Goal: Task Accomplishment & Management: Use online tool/utility

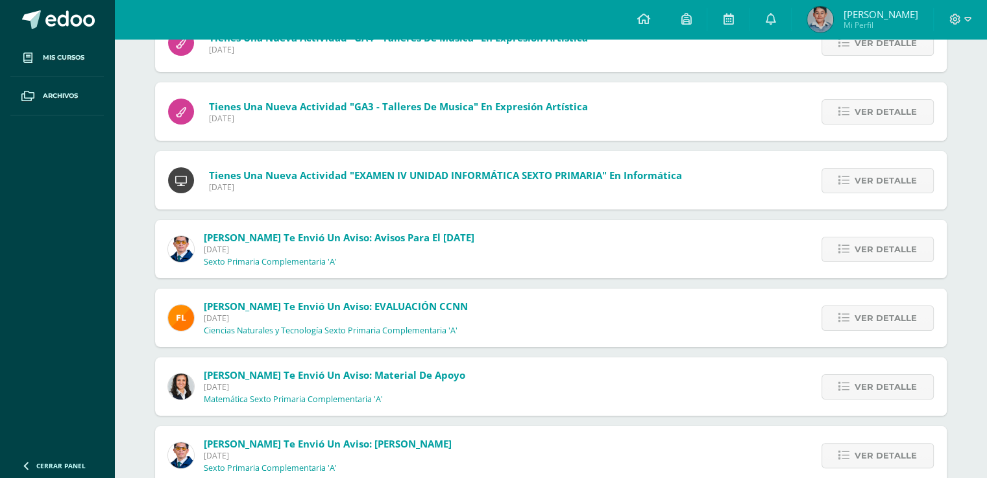
scroll to position [191, 0]
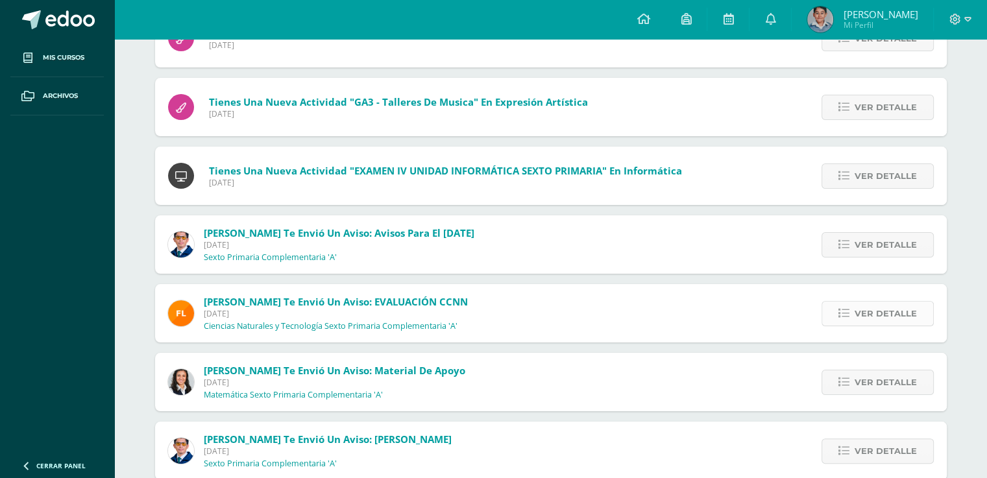
click at [888, 317] on span "Ver detalle" at bounding box center [886, 314] width 62 height 24
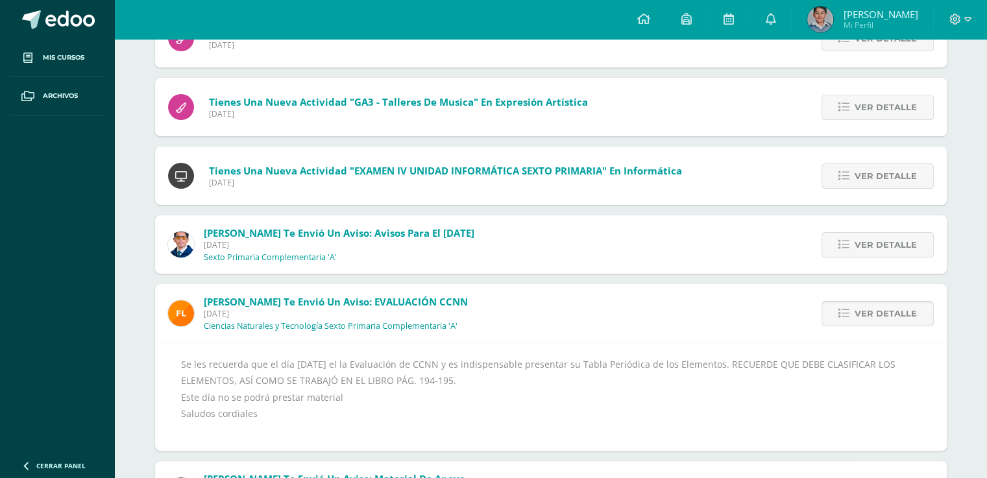
click at [888, 317] on span "Ver detalle" at bounding box center [886, 314] width 62 height 24
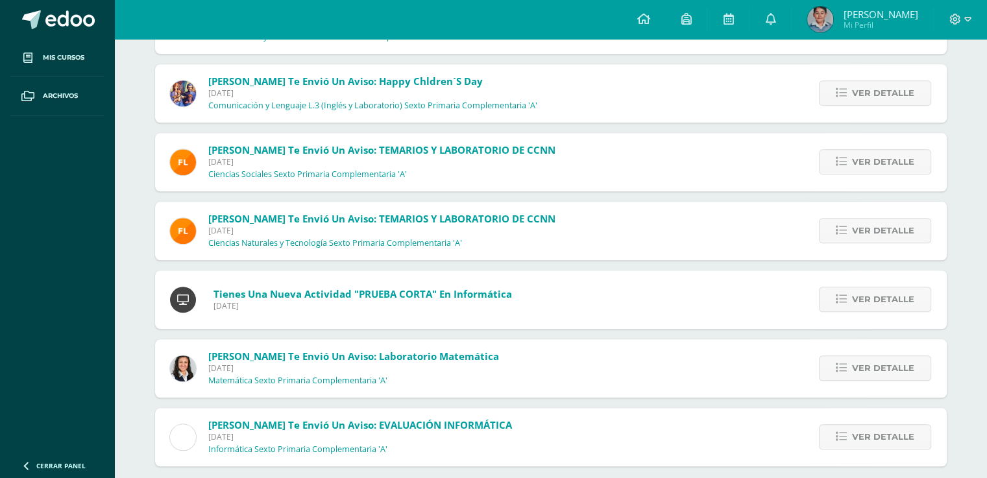
scroll to position [1136, 0]
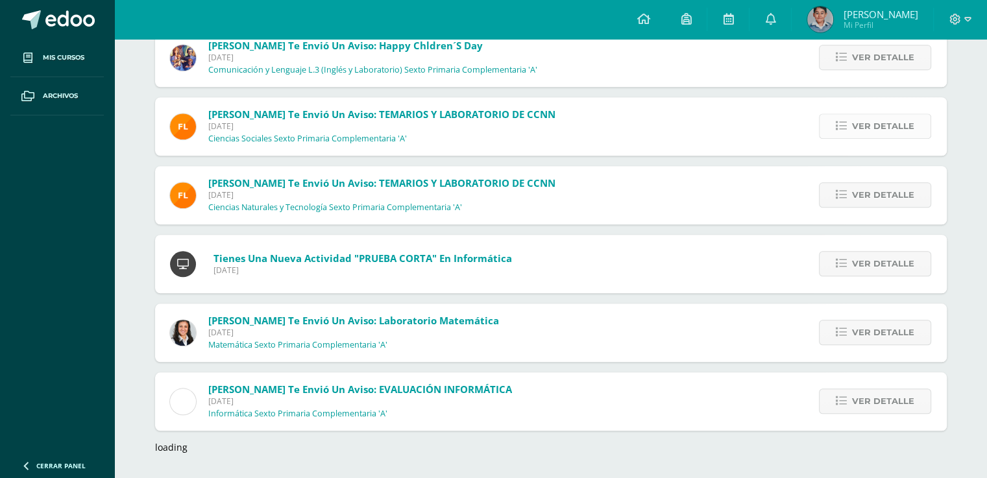
click at [863, 134] on span "Ver detalle" at bounding box center [883, 126] width 62 height 24
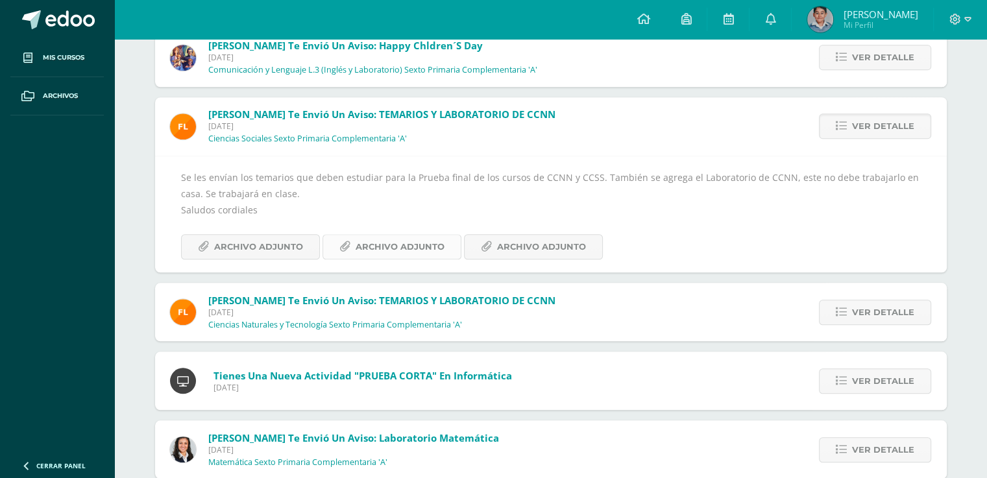
click at [422, 244] on span "Archivo Adjunto" at bounding box center [400, 247] width 89 height 24
click at [249, 254] on span "Archivo Adjunto" at bounding box center [258, 247] width 89 height 24
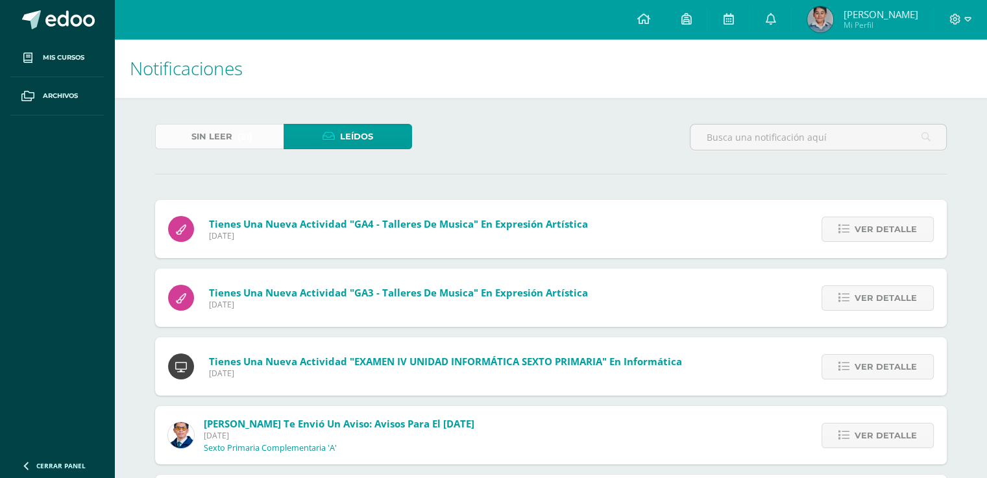
click at [239, 132] on span "(21)" at bounding box center [244, 137] width 15 height 24
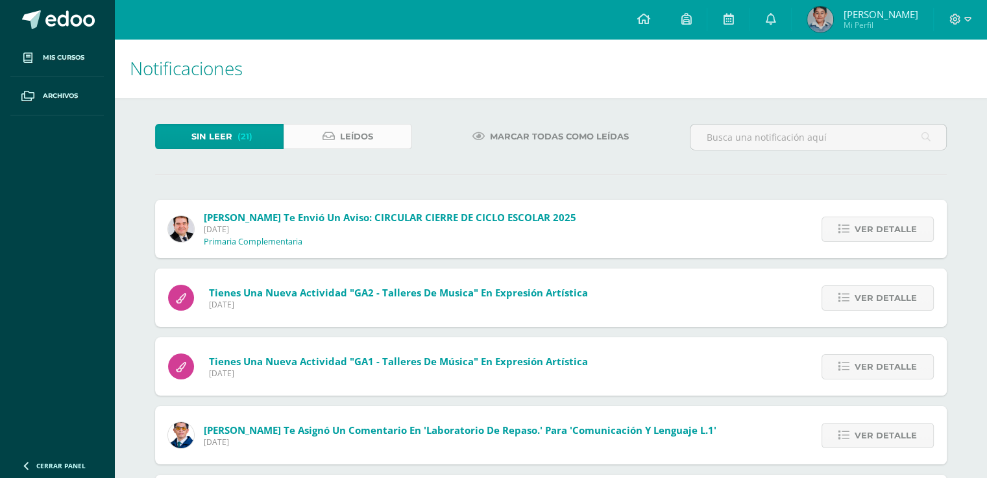
click at [355, 144] on span "Leídos" at bounding box center [356, 137] width 33 height 24
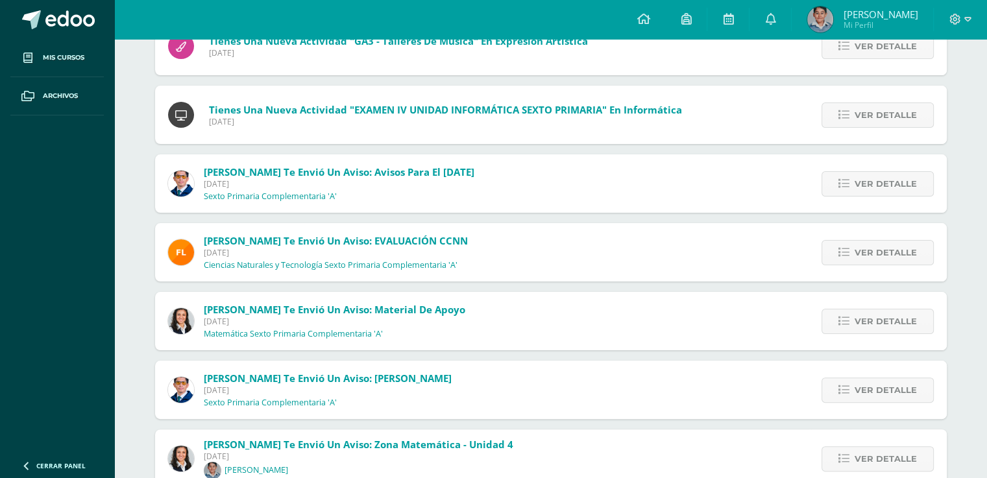
scroll to position [306, 0]
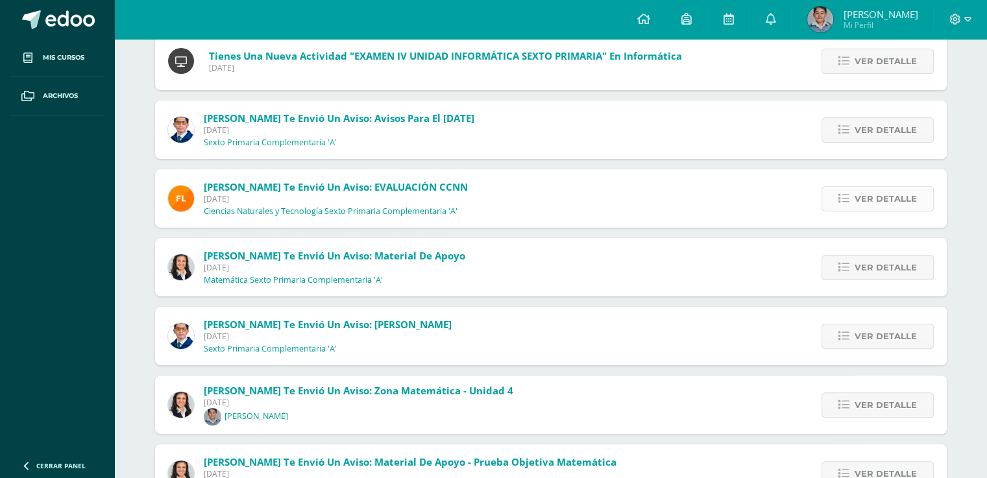
click at [894, 201] on span "Ver detalle" at bounding box center [886, 199] width 62 height 24
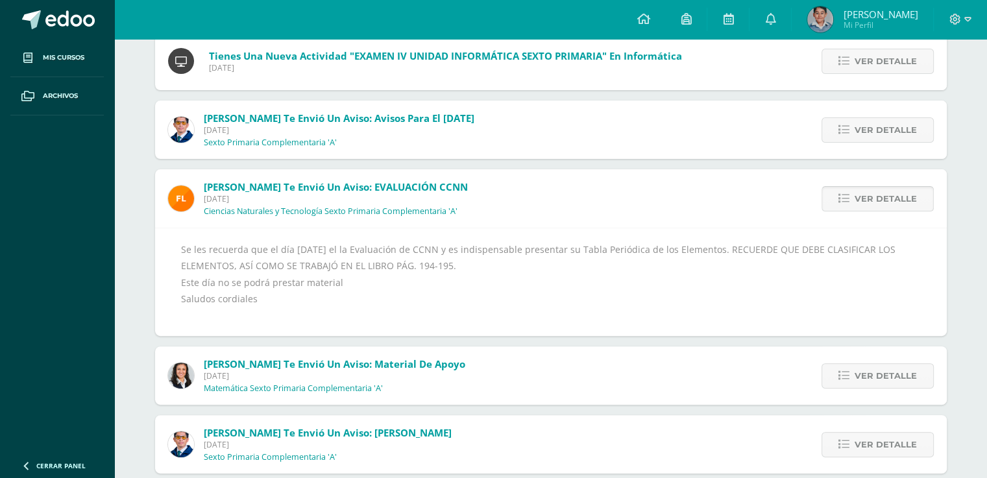
click at [903, 207] on span "Ver detalle" at bounding box center [886, 199] width 62 height 24
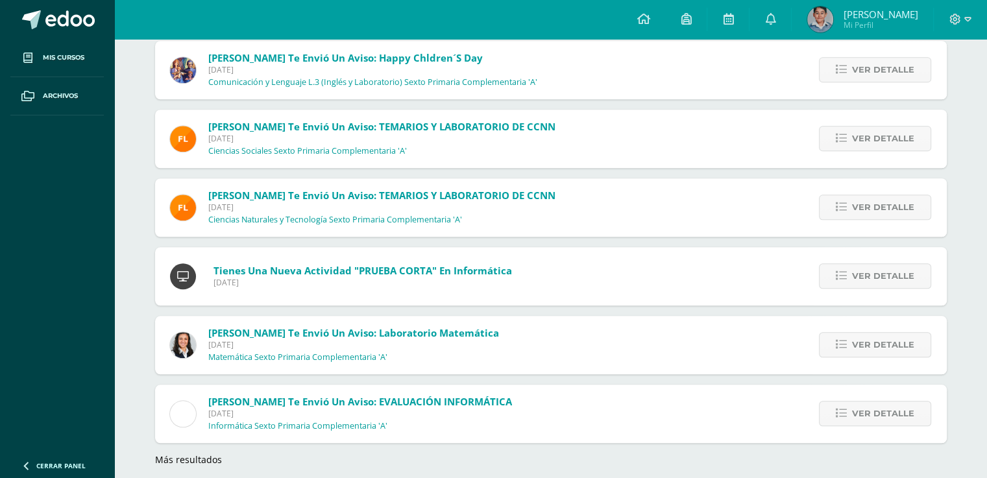
scroll to position [1136, 0]
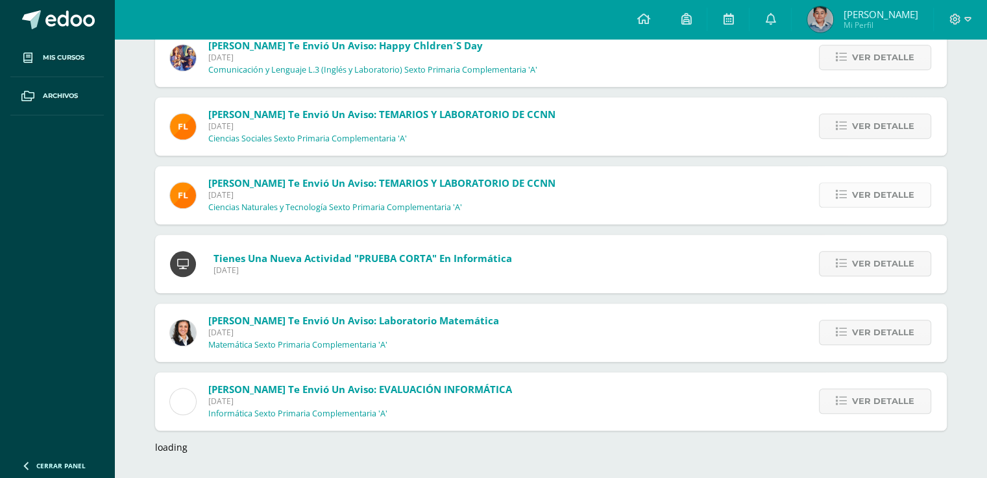
click at [835, 206] on div "Ver detalle" at bounding box center [872, 195] width 147 height 58
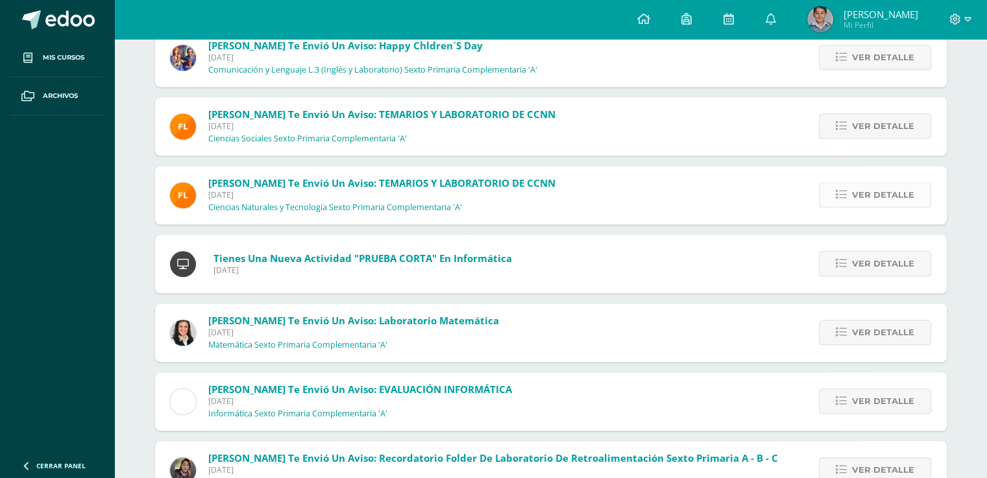
click at [850, 183] on link "Ver detalle" at bounding box center [875, 194] width 112 height 25
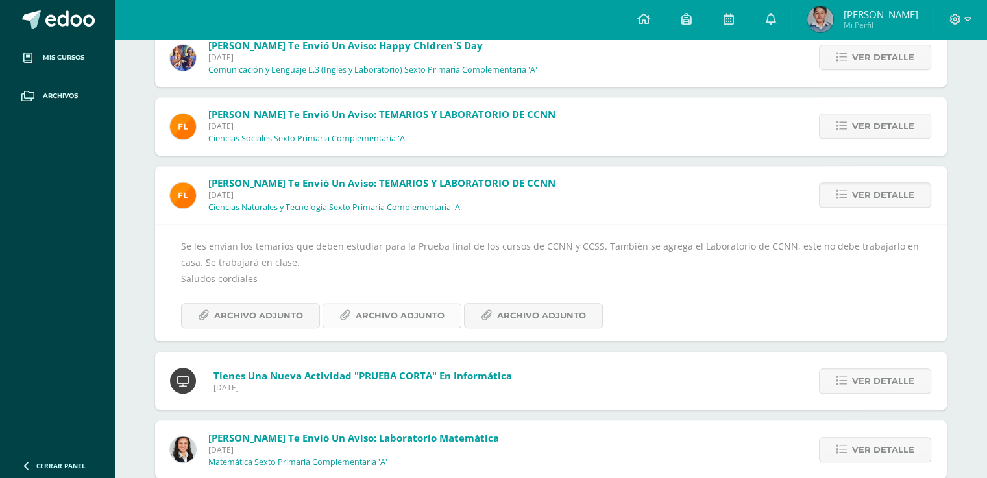
click at [417, 310] on span "Archivo Adjunto" at bounding box center [400, 316] width 89 height 24
